Goal: Find specific page/section: Find specific page/section

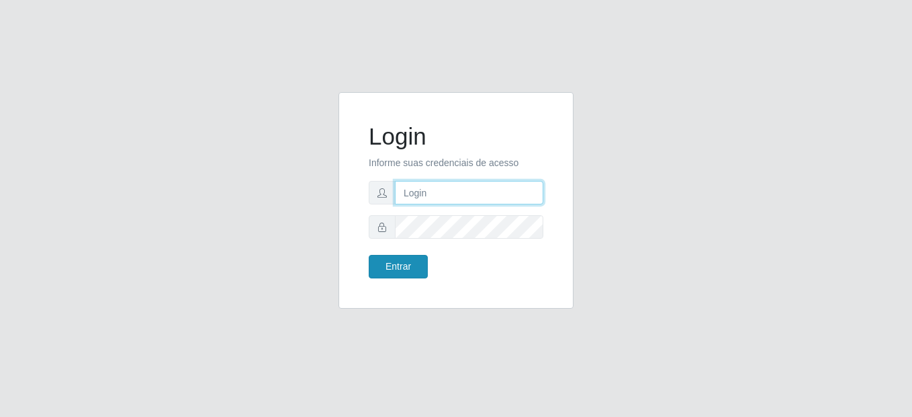
type input "mariabemais@B8"
click at [406, 261] on button "Entrar" at bounding box center [398, 267] width 59 height 24
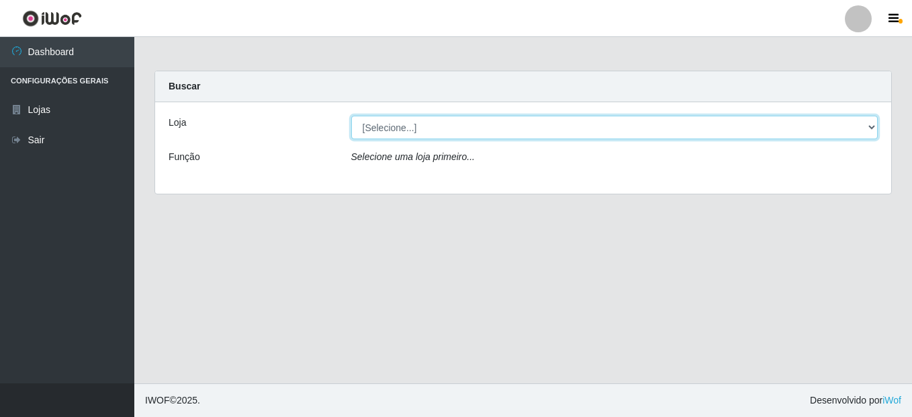
click at [865, 130] on select "[Selecione...] Bemais Supermercados - B8 [PERSON_NAME]" at bounding box center [614, 128] width 527 height 24
select select "413"
click at [351, 116] on select "[Selecione...] Bemais Supermercados - B8 [PERSON_NAME]" at bounding box center [614, 128] width 527 height 24
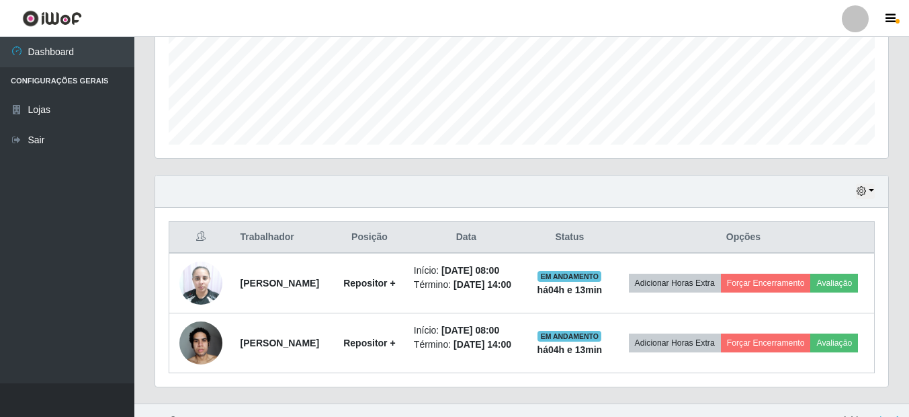
scroll to position [376, 0]
